Goal: Task Accomplishment & Management: Manage account settings

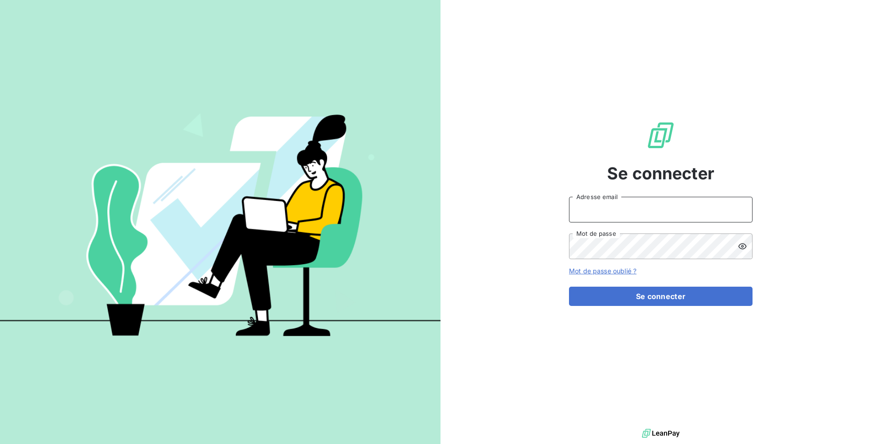
click at [606, 219] on input "Adresse email" at bounding box center [661, 210] width 184 height 26
type input "admin@bws"
click at [569, 287] on button "Se connecter" at bounding box center [661, 296] width 184 height 19
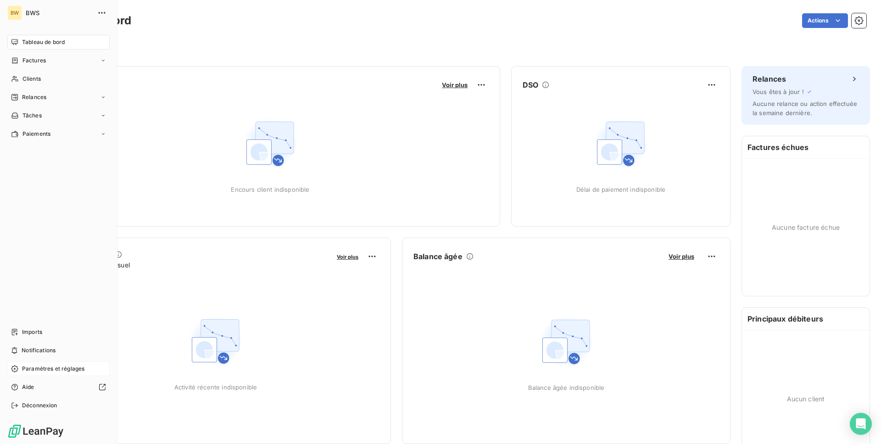
click at [45, 374] on div "Paramètres et réglages" at bounding box center [58, 369] width 102 height 15
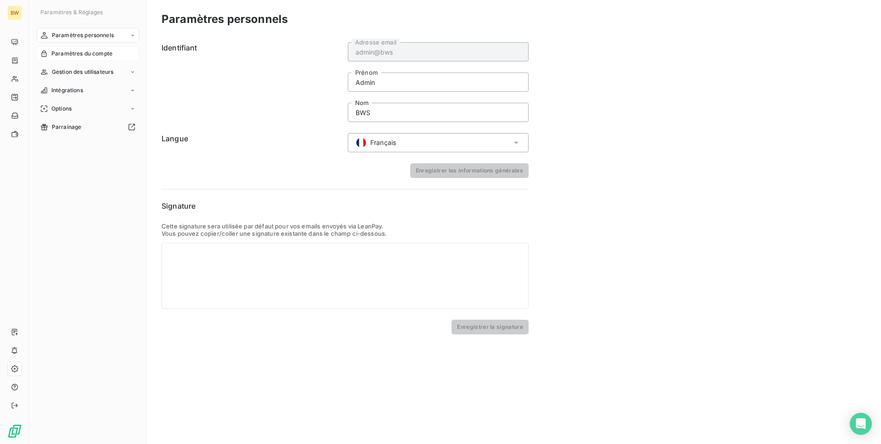
click at [69, 53] on span "Paramètres du compte" at bounding box center [81, 54] width 61 height 8
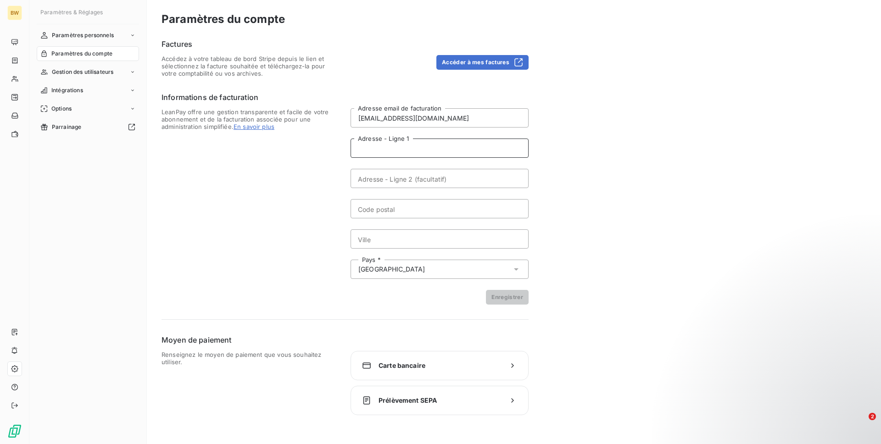
click at [405, 140] on input "Adresse - Ligne 1" at bounding box center [440, 148] width 178 height 19
paste input "[STREET_ADDRESS]"
type input "[STREET_ADDRESS]"
click at [421, 235] on input "Ville" at bounding box center [440, 238] width 178 height 19
paste input "Sarge Les Le Mans"
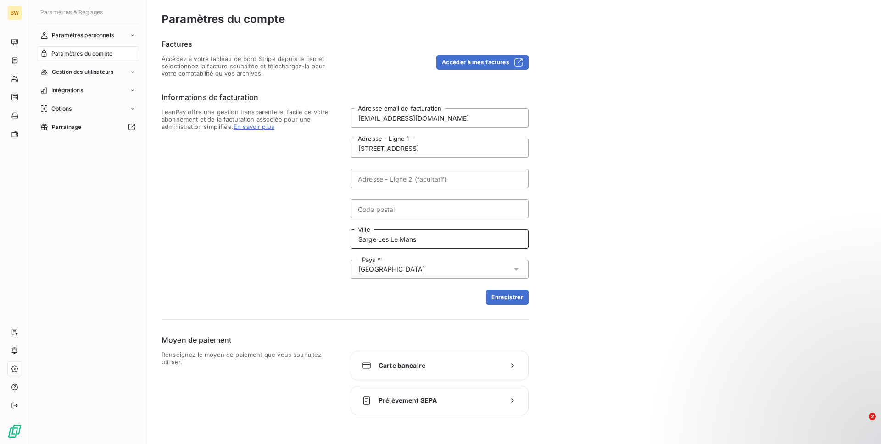
type input "Sarge Les Le Mans"
click at [451, 145] on input "[STREET_ADDRESS]" at bounding box center [440, 148] width 178 height 19
type input "[STREET_ADDRESS]"
click at [405, 211] on input "Code postal" at bounding box center [440, 208] width 178 height 19
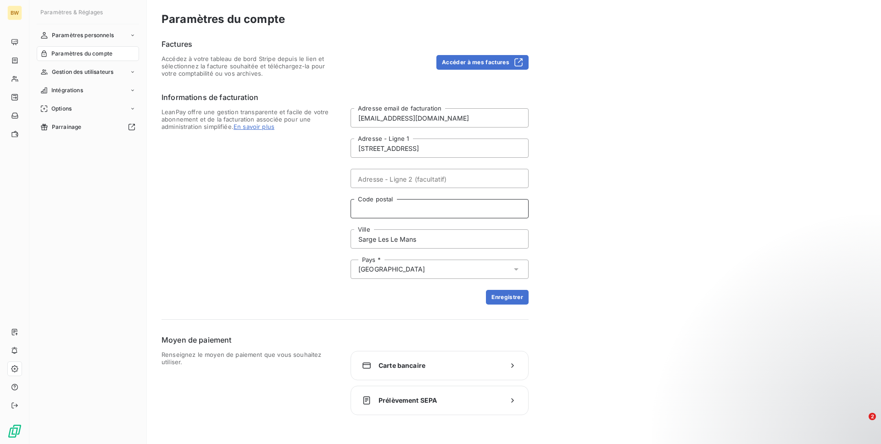
paste input "72190"
type input "72190"
click at [510, 306] on div "Factures Accédez à votre tableau de bord Stripe depuis le lien et sélectionnez …" at bounding box center [345, 227] width 367 height 377
click at [513, 301] on button "Enregistrer" at bounding box center [507, 297] width 43 height 15
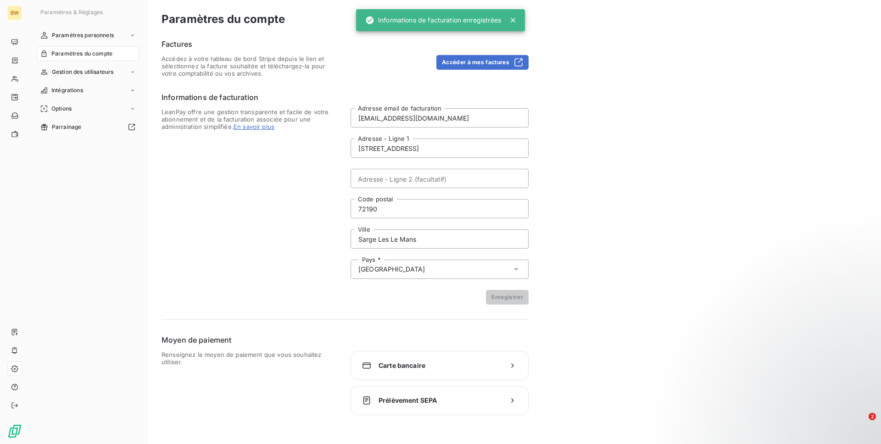
click at [442, 416] on div "Paramètres du compte Factures Accédez à votre tableau de bord Stripe depuis le …" at bounding box center [514, 222] width 734 height 444
click at [446, 405] on span "Prélèvement SEPA" at bounding box center [440, 400] width 122 height 9
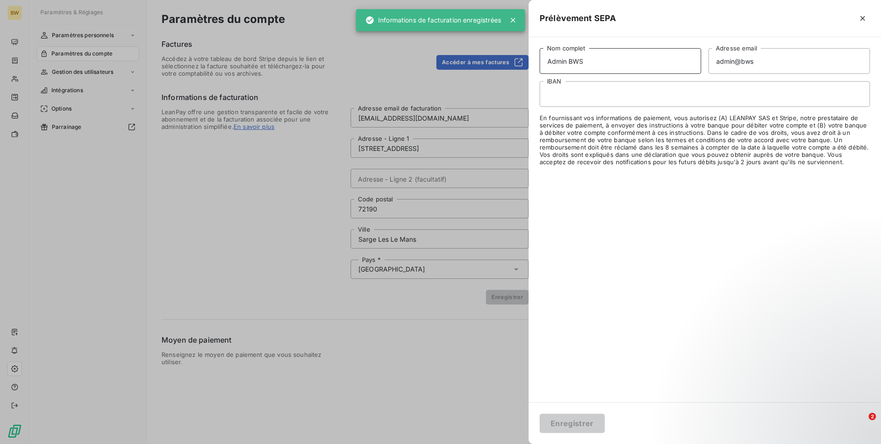
click at [551, 56] on input "Admin BWS" at bounding box center [621, 61] width 162 height 26
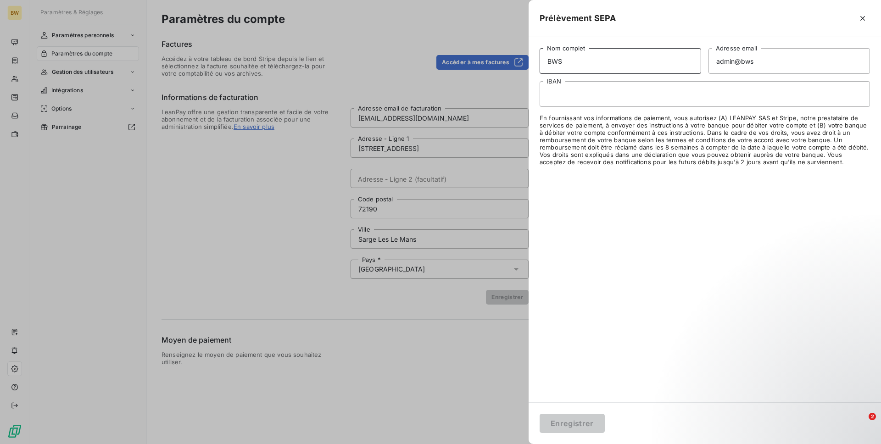
type input "BWS"
click at [769, 54] on input "admin@bws" at bounding box center [789, 61] width 162 height 26
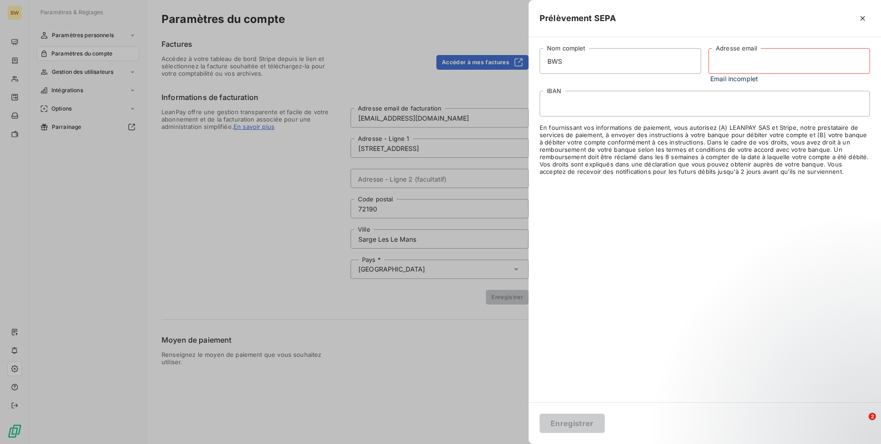
paste input "[EMAIL_ADDRESS][DOMAIN_NAME]"
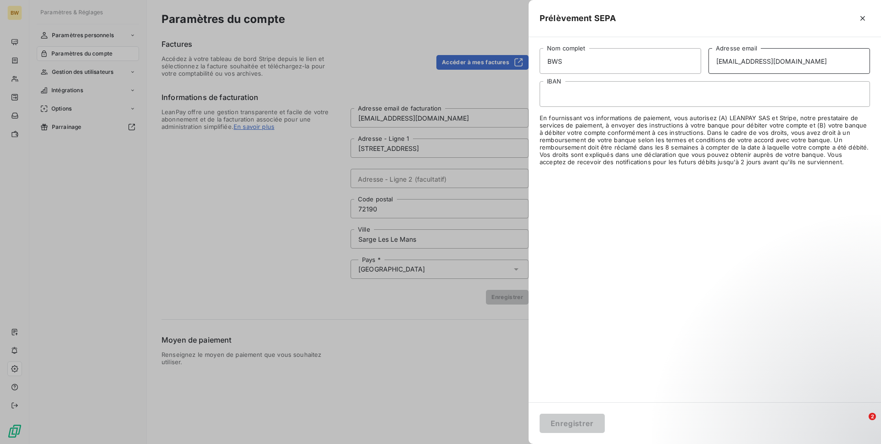
type input "[EMAIL_ADDRESS][DOMAIN_NAME]"
click at [650, 89] on div at bounding box center [705, 94] width 330 height 26
click at [625, 98] on div at bounding box center [705, 94] width 330 height 26
click at [581, 418] on button "Enregistrer" at bounding box center [572, 423] width 65 height 19
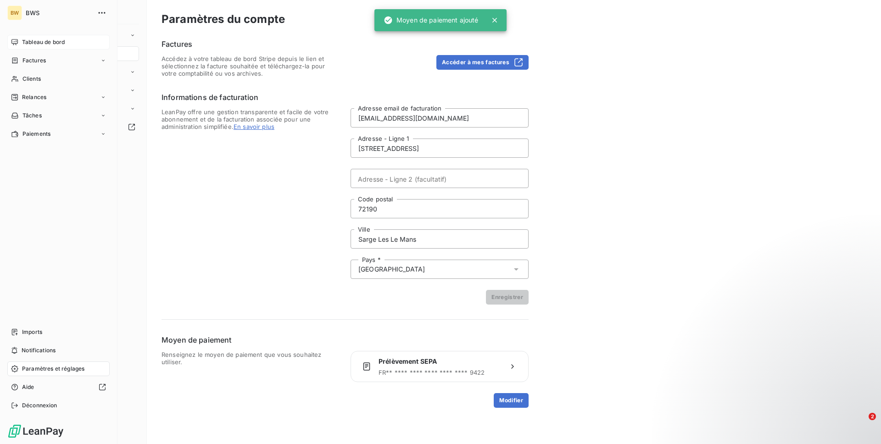
click at [20, 47] on div "Tableau de bord" at bounding box center [58, 42] width 102 height 15
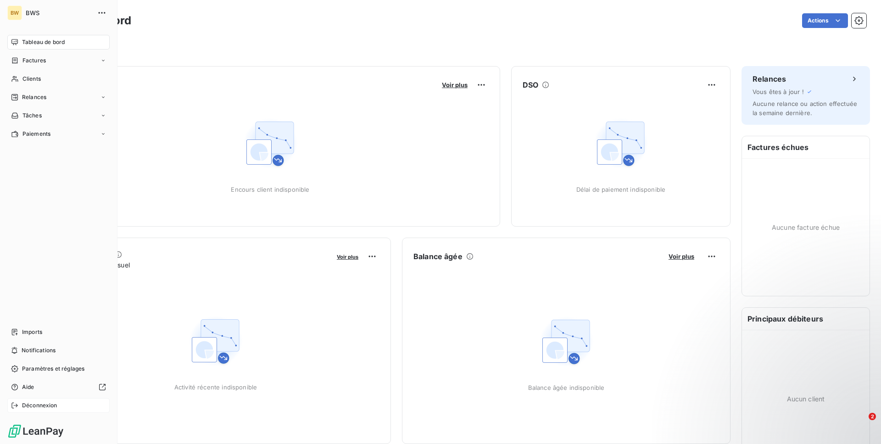
click at [54, 409] on span "Déconnexion" at bounding box center [39, 405] width 35 height 8
